Goal: Browse casually

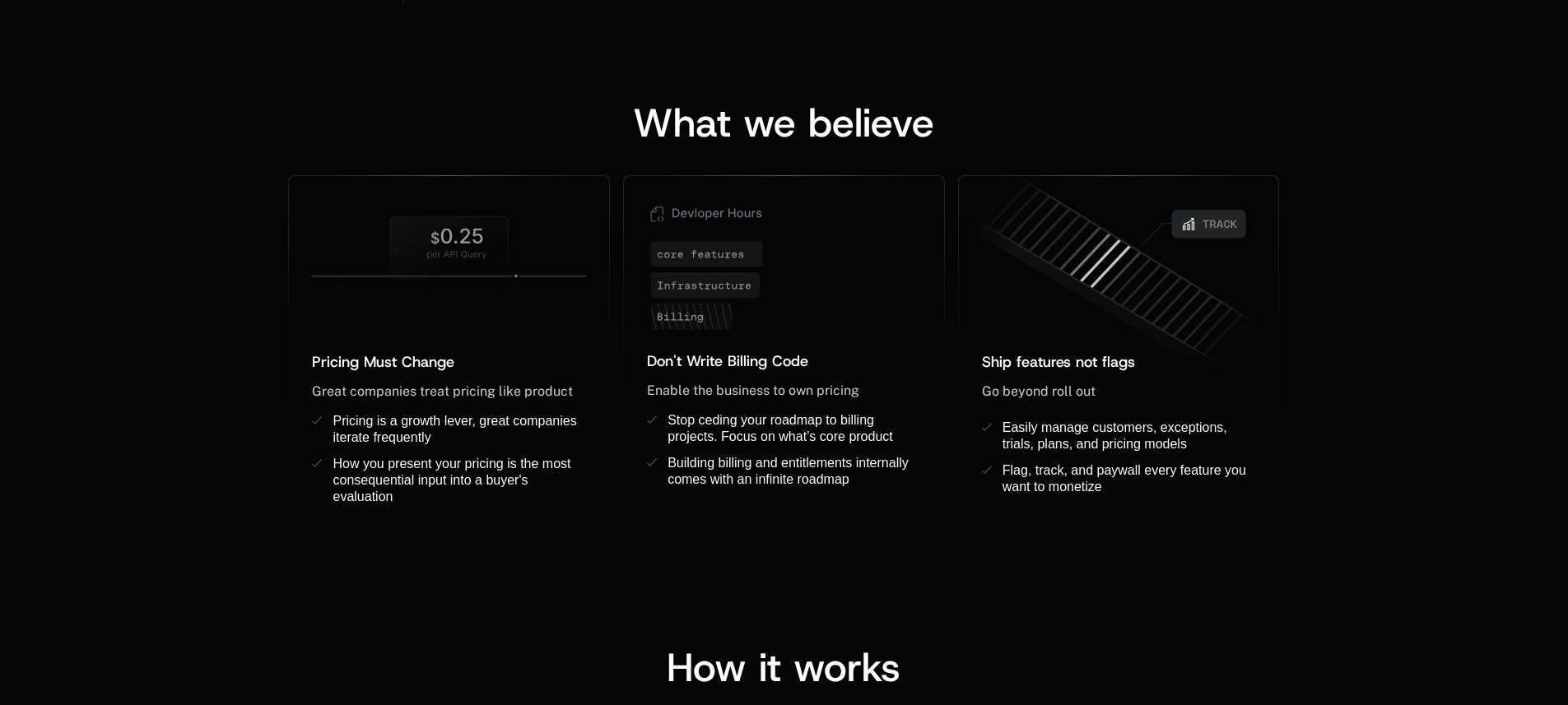
scroll to position [1284, 0]
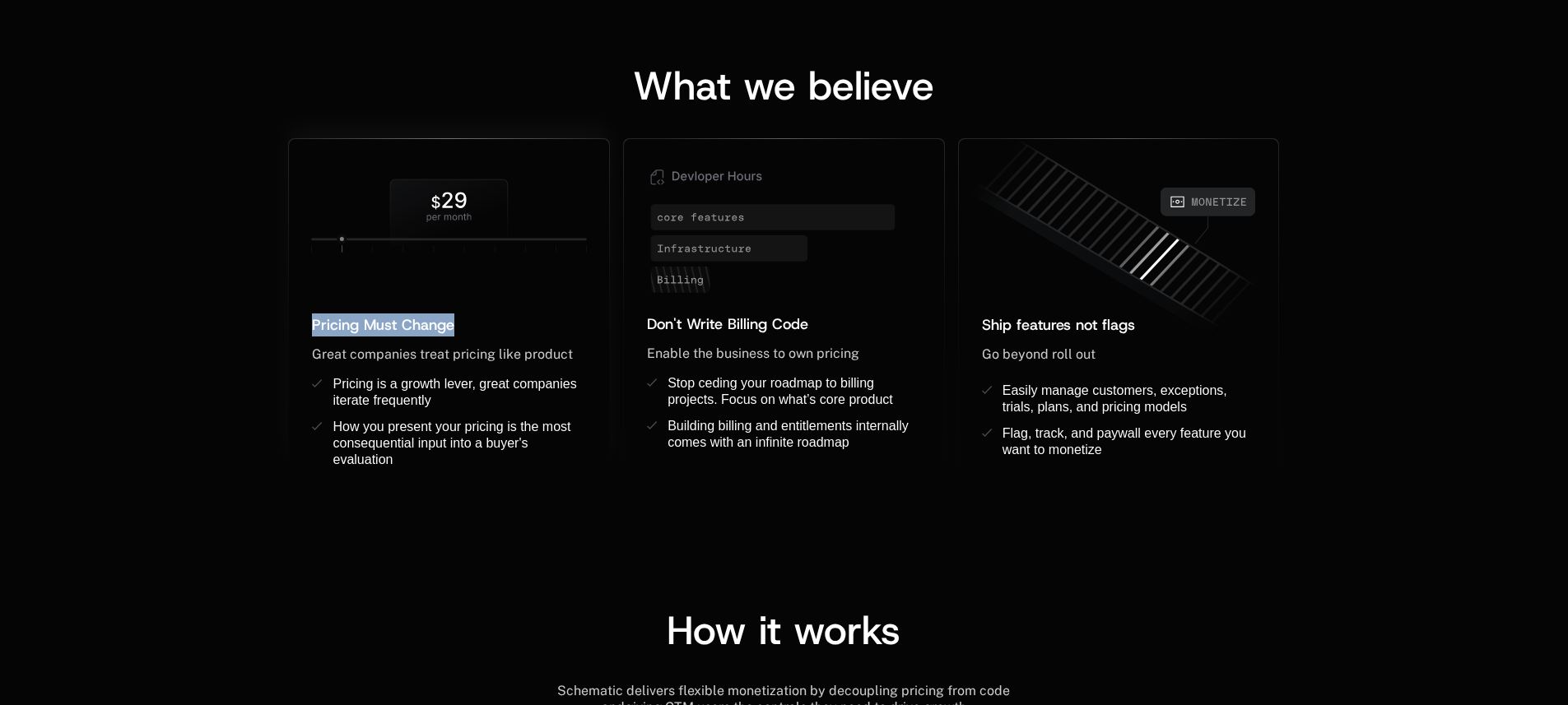
drag, startPoint x: 395, startPoint y: 255, endPoint x: 487, endPoint y: 323, distance: 114.4
click at [485, 324] on div "Pricing Must Change ﻿ ﻿ Great companies treat pricing like product ﻿ Pricing is…" at bounding box center [449, 304] width 320 height 328
click at [620, 296] on div "Don't Write Billing Code ﻿ Enable the business to own pricing ﻿ ﻿ Stop ceding y…" at bounding box center [784, 309] width 335 height 341
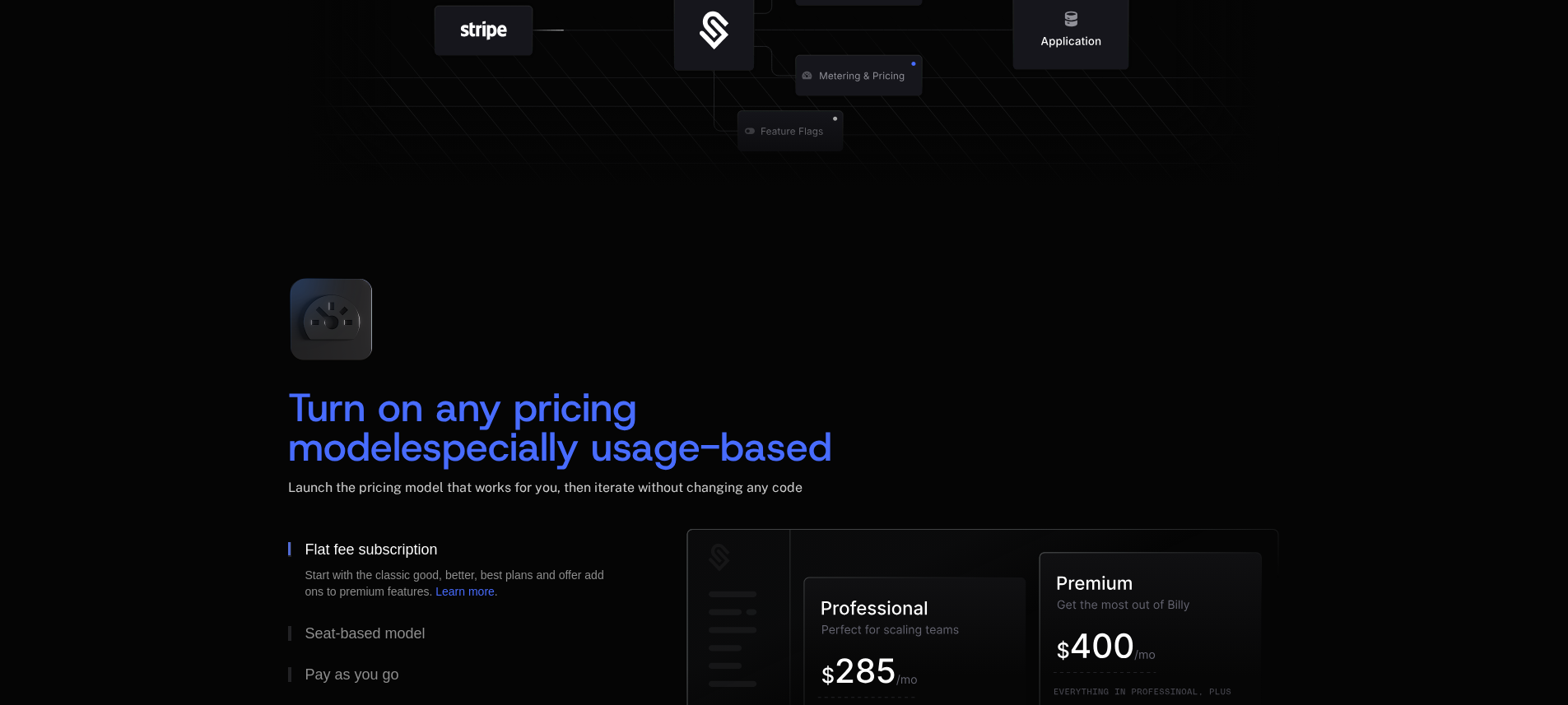
scroll to position [2173, 0]
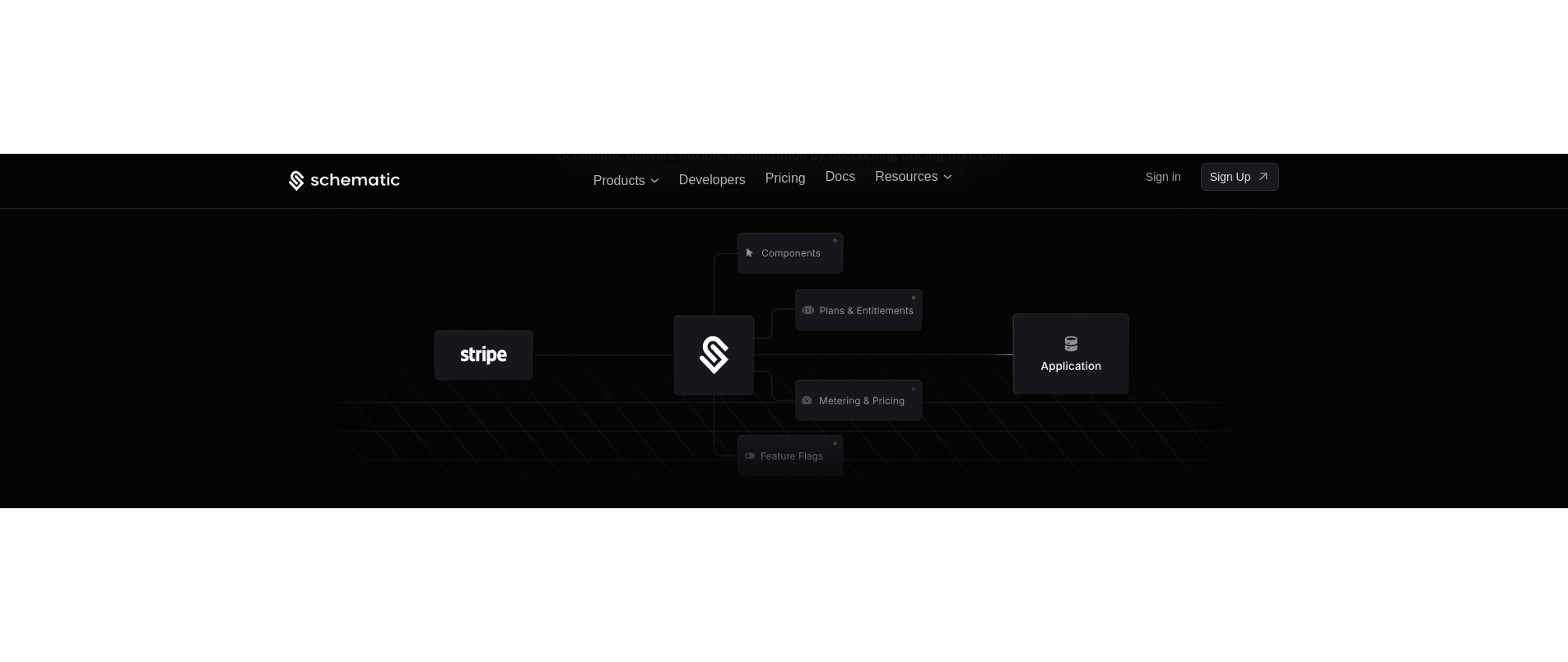
scroll to position [1875, 0]
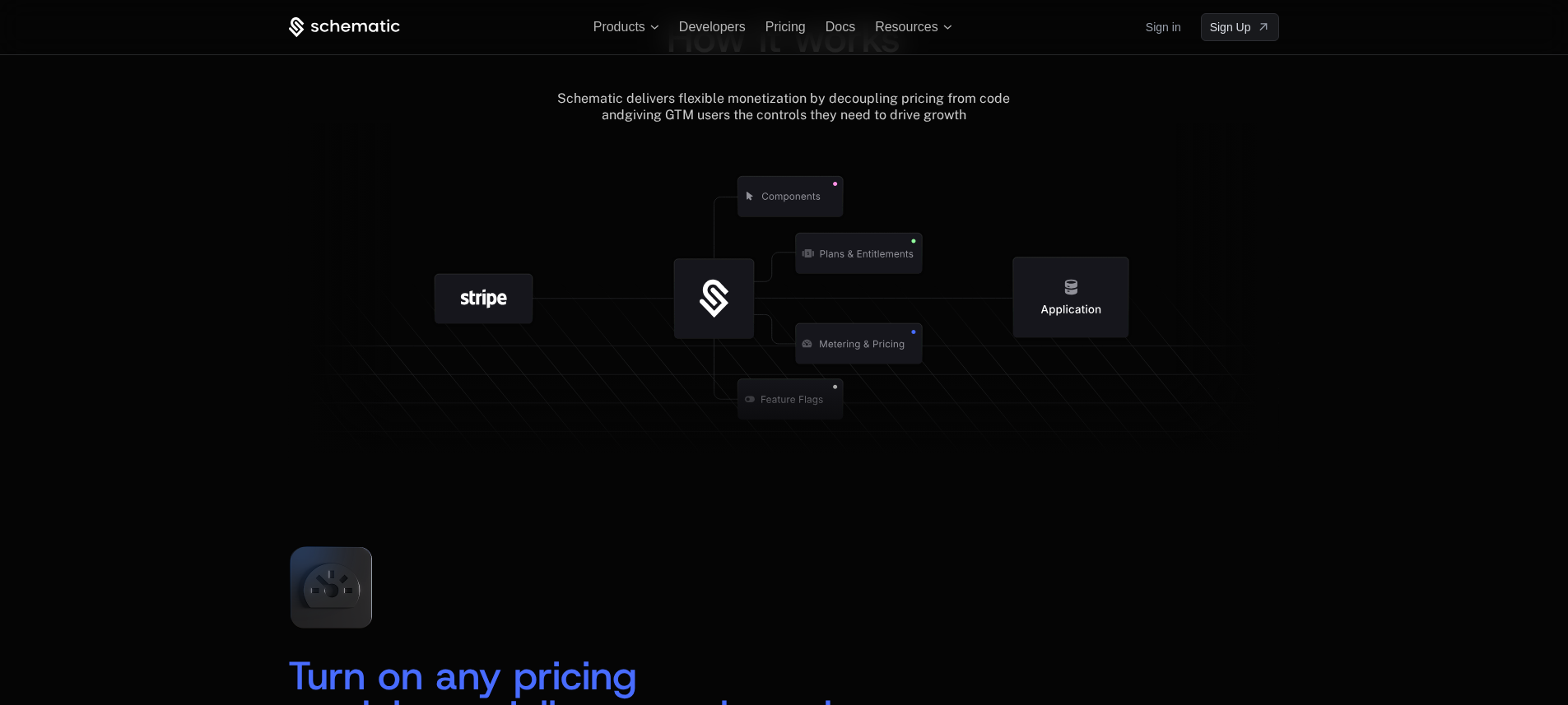
drag, startPoint x: 818, startPoint y: 261, endPoint x: 833, endPoint y: 350, distance: 90.3
click at [833, 350] on g at bounding box center [912, 400] width 1520 height 577
drag, startPoint x: 566, startPoint y: 365, endPoint x: 599, endPoint y: 422, distance: 65.9
click at [599, 354] on g at bounding box center [833, 400] width 1520 height 577
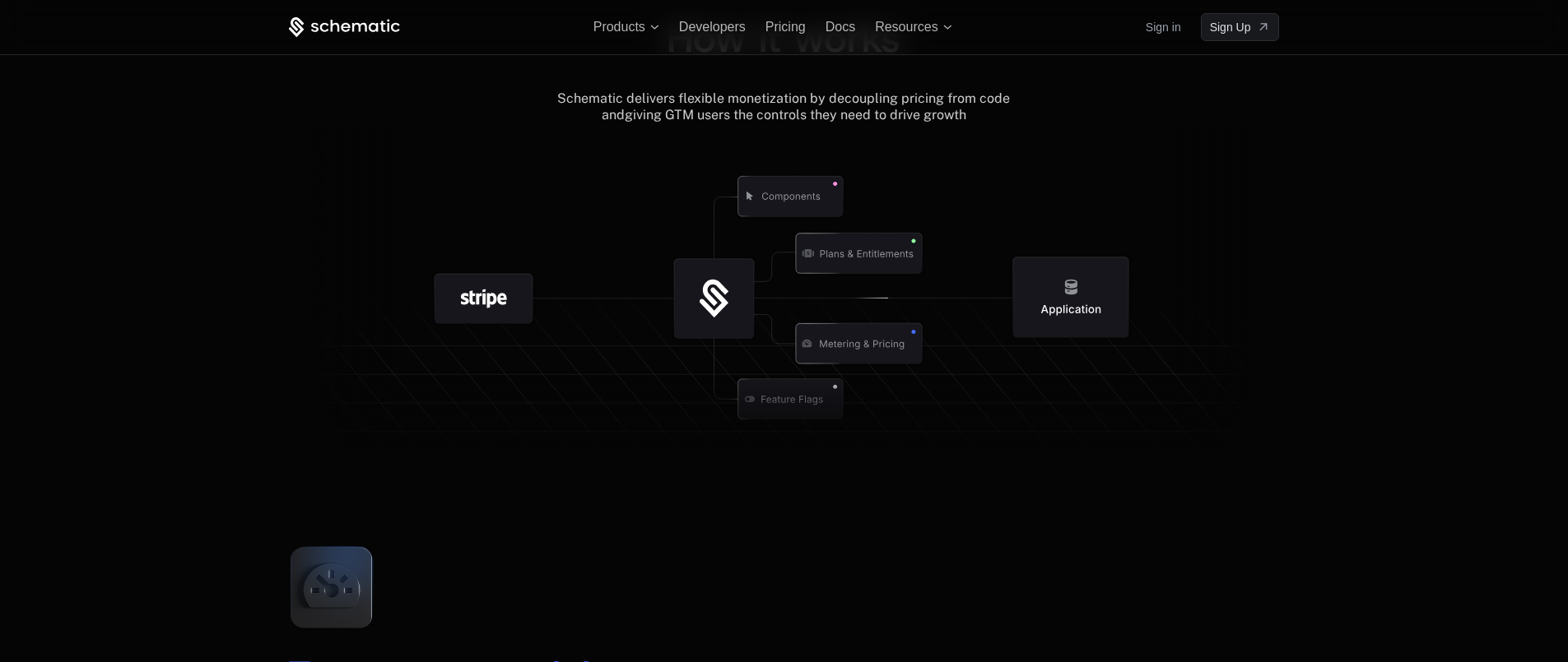
click at [615, 216] on icon at bounding box center [783, 295] width 991 height 344
click at [814, 139] on link "RUN SNIP CSS" at bounding box center [767, 130] width 94 height 14
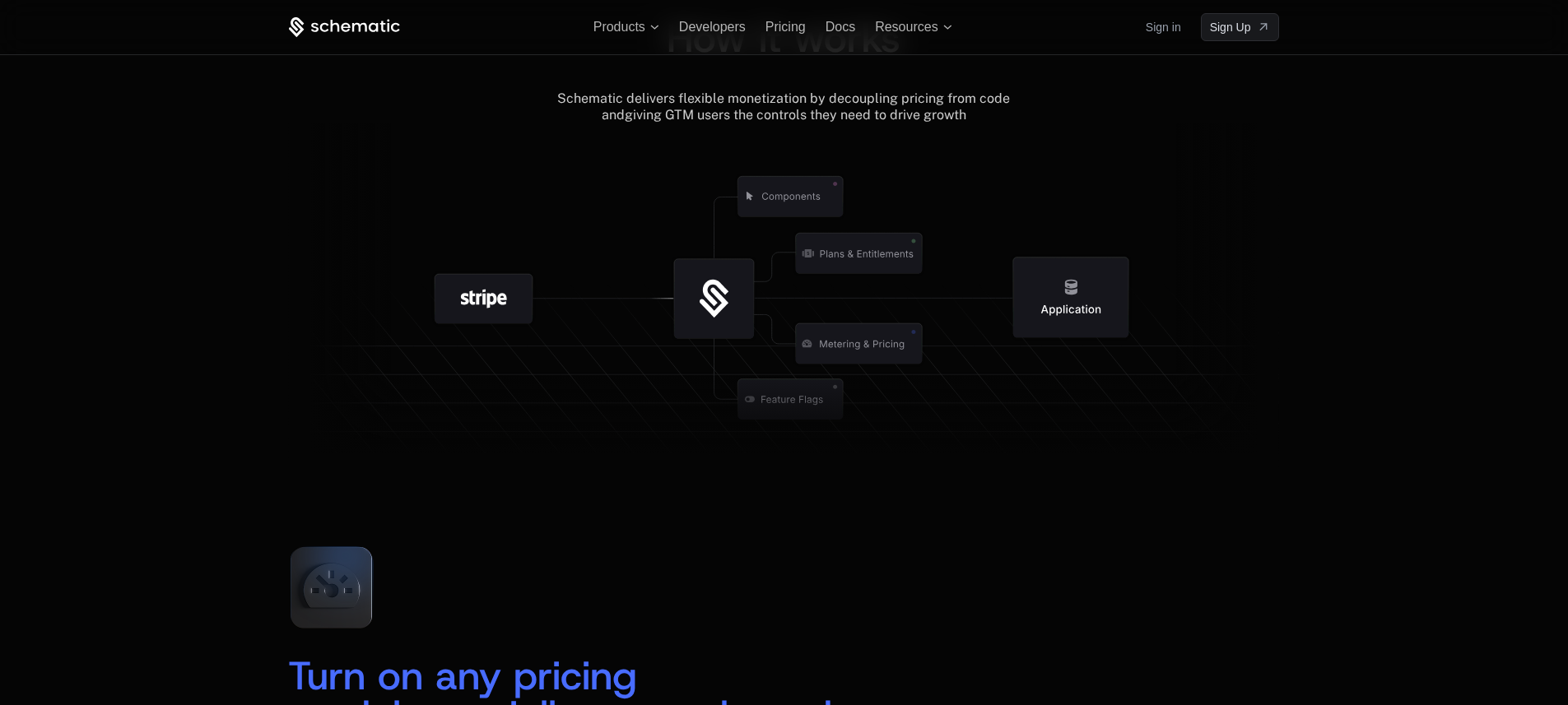
scroll to position [1876, 0]
